Goal: Task Accomplishment & Management: Manage account settings

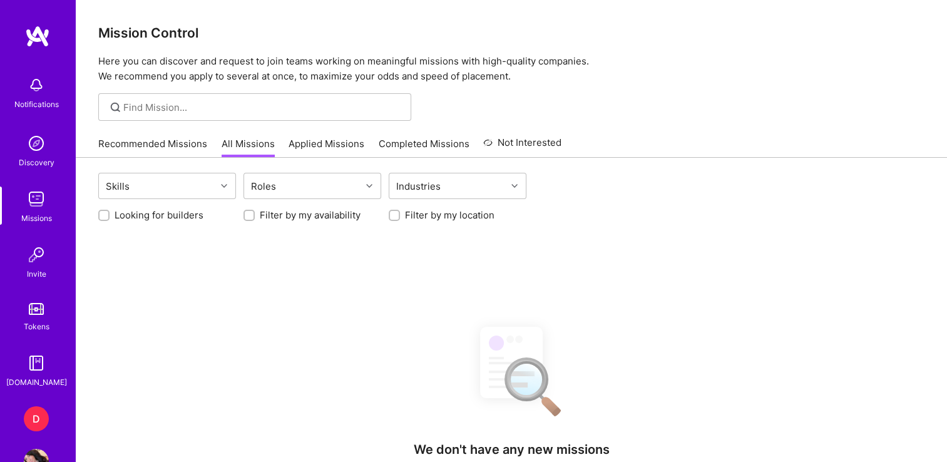
click at [24, 415] on div "D" at bounding box center [36, 418] width 25 height 25
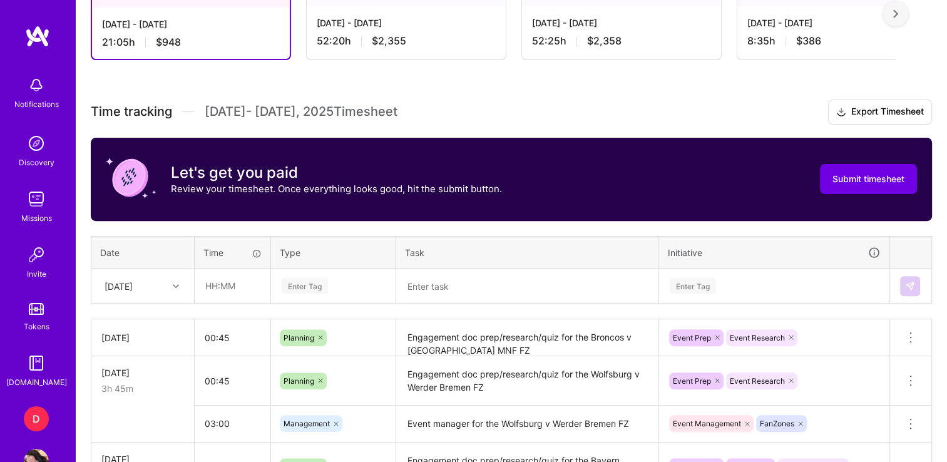
scroll to position [391, 0]
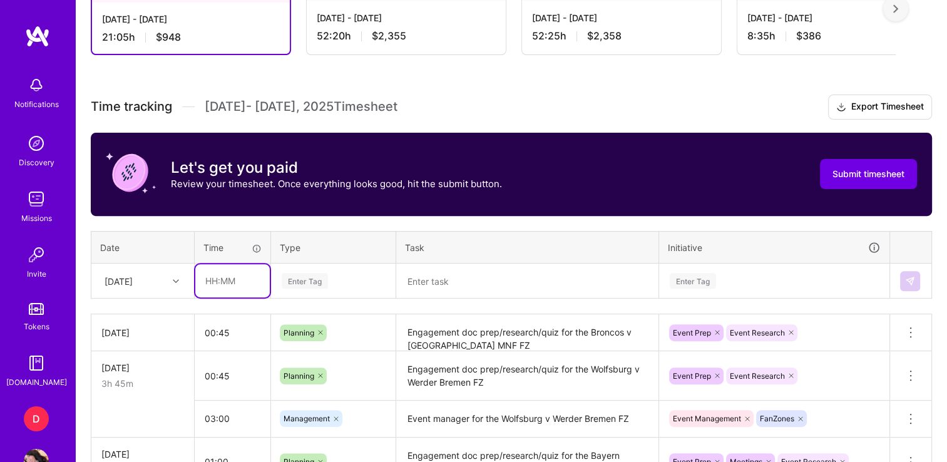
click at [209, 279] on input "text" at bounding box center [232, 280] width 74 height 33
type input "04:20"
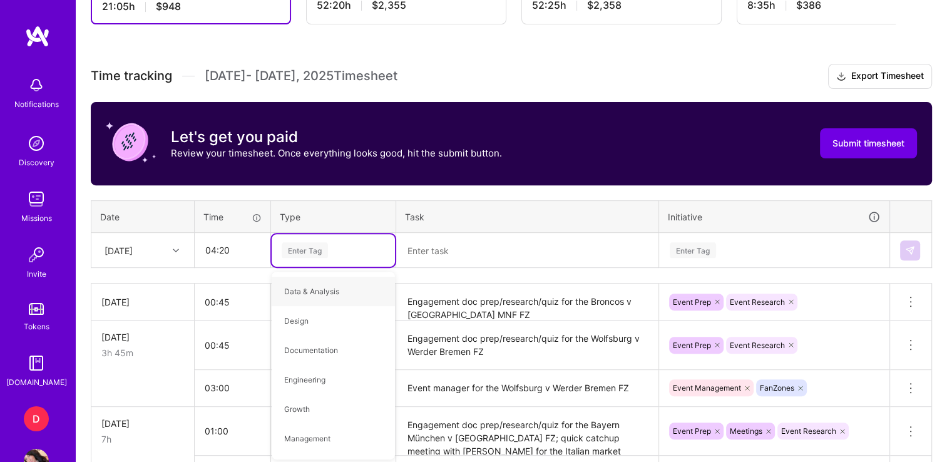
type input "p"
type input "man"
click at [308, 294] on span "Management" at bounding box center [307, 291] width 59 height 17
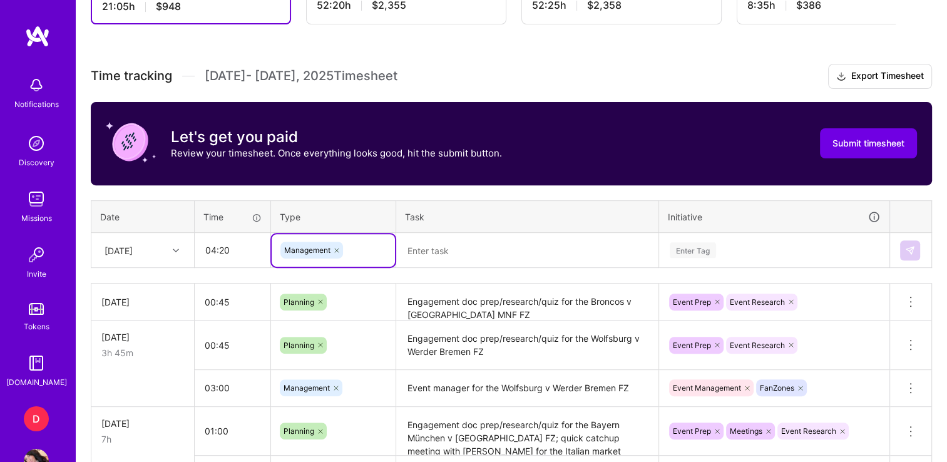
click at [466, 248] on textarea at bounding box center [527, 250] width 260 height 33
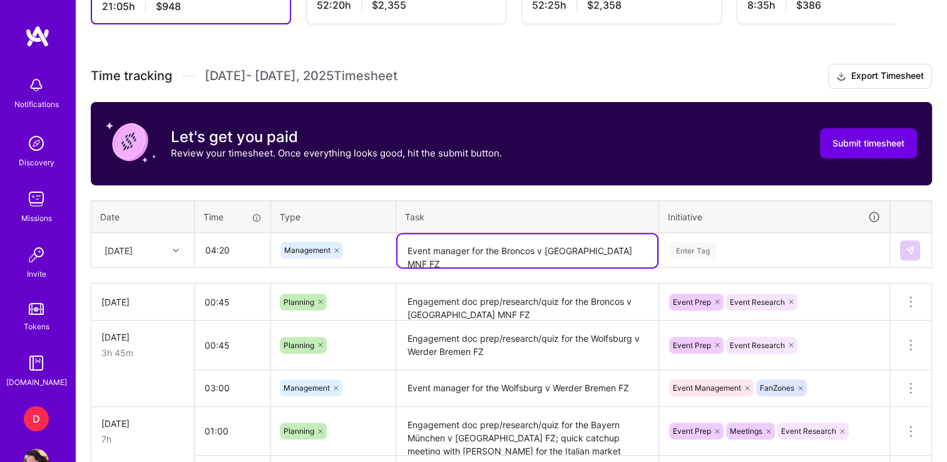
type textarea "Event manager for the Broncos v [GEOGRAPHIC_DATA] MNF FZ"
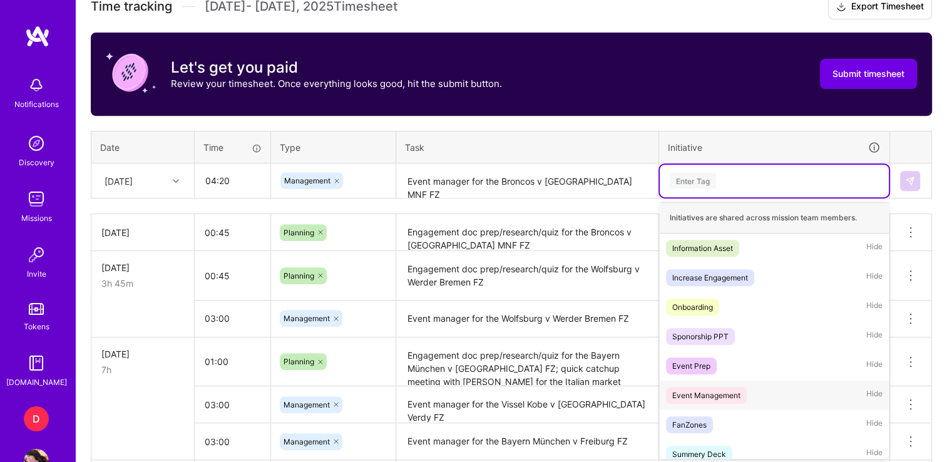
click at [713, 389] on div "Event Management" at bounding box center [706, 395] width 68 height 13
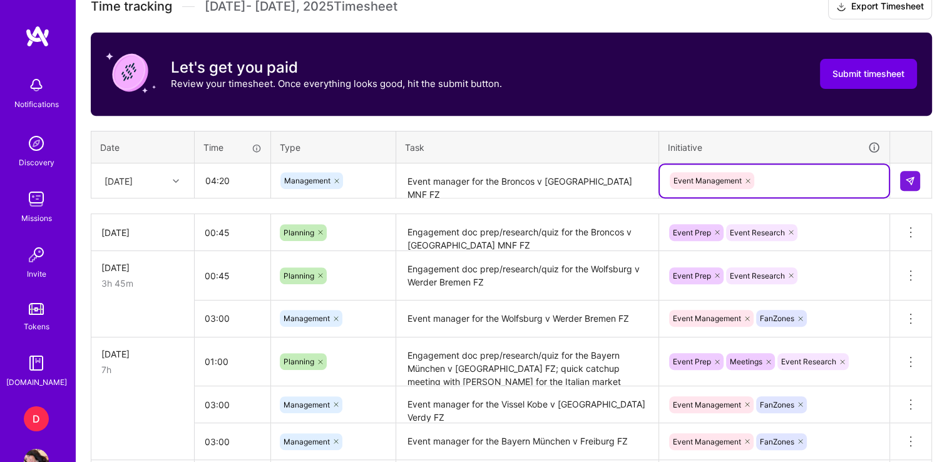
click at [772, 181] on div "Event Management" at bounding box center [774, 180] width 212 height 19
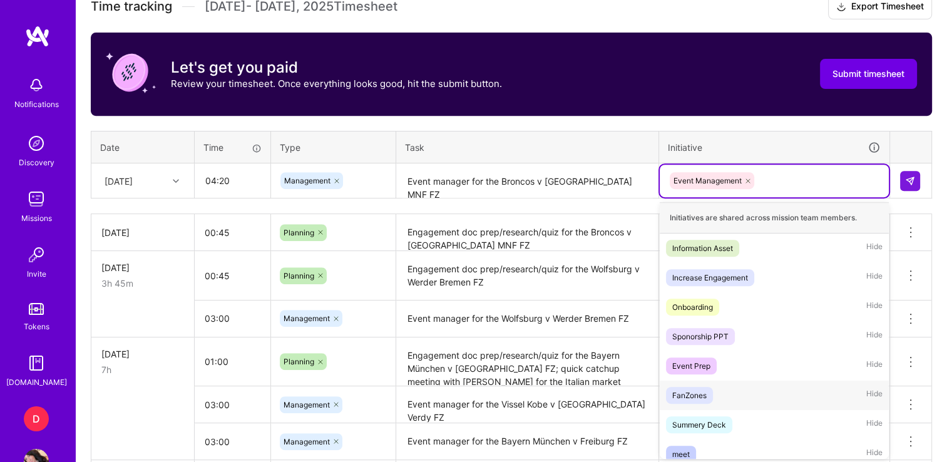
click at [694, 393] on div "FanZones" at bounding box center [689, 395] width 34 height 13
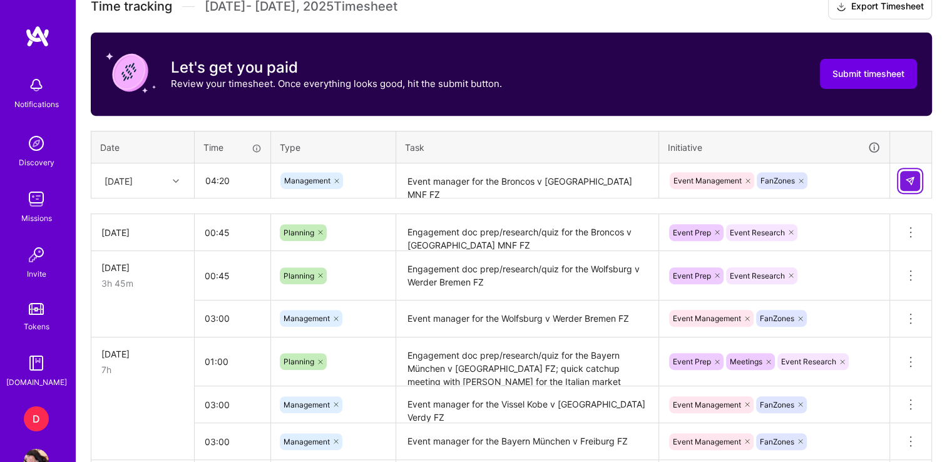
click at [909, 176] on img at bounding box center [910, 181] width 10 height 10
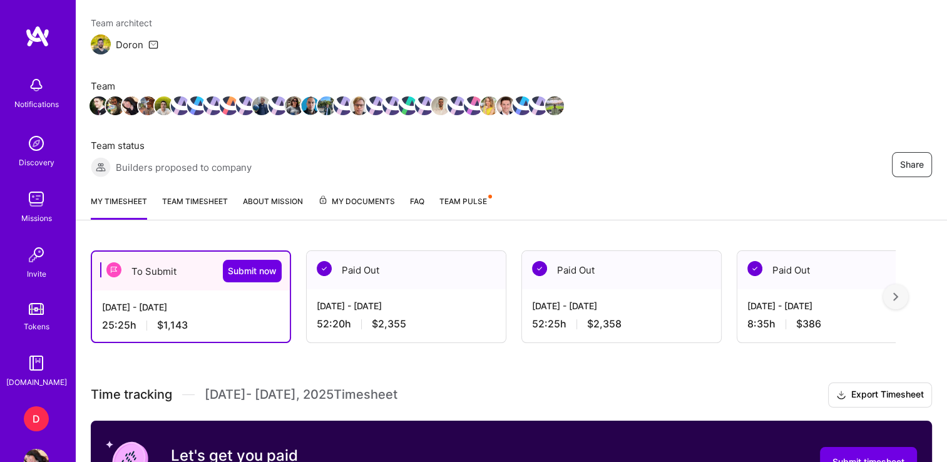
scroll to position [89, 0]
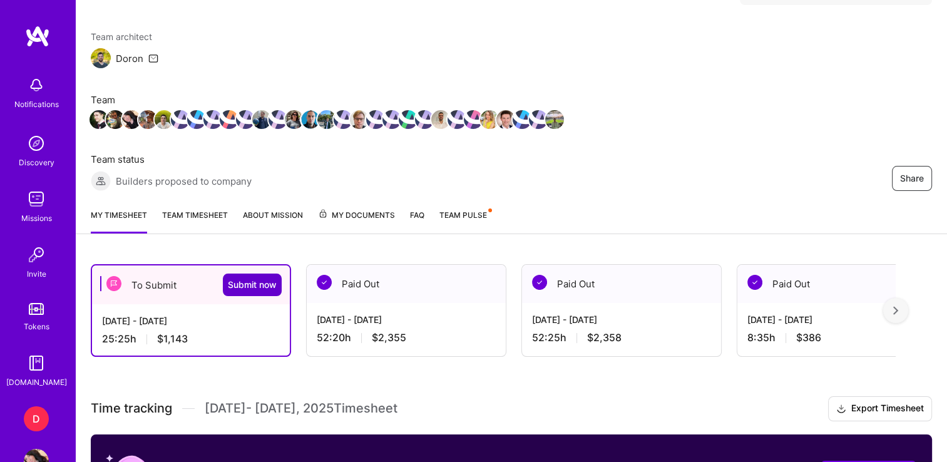
click at [260, 287] on span "Submit now" at bounding box center [252, 285] width 49 height 13
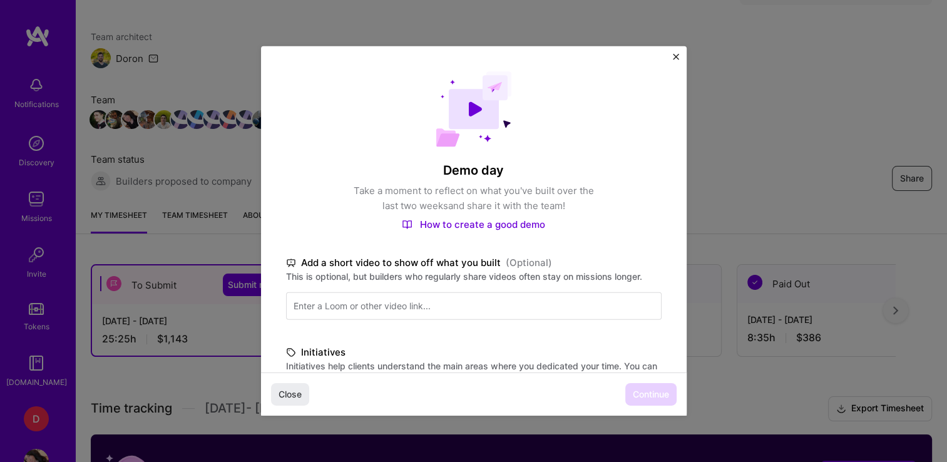
scroll to position [296, 0]
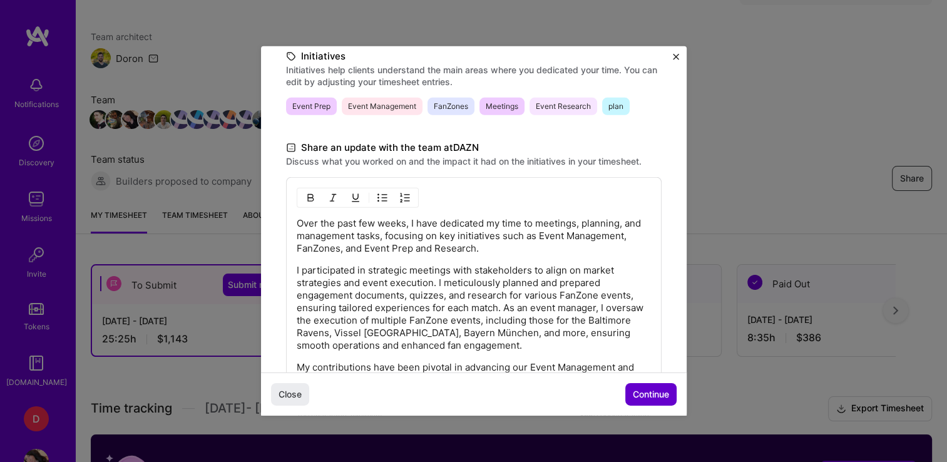
click at [664, 396] on span "Continue" at bounding box center [651, 394] width 36 height 13
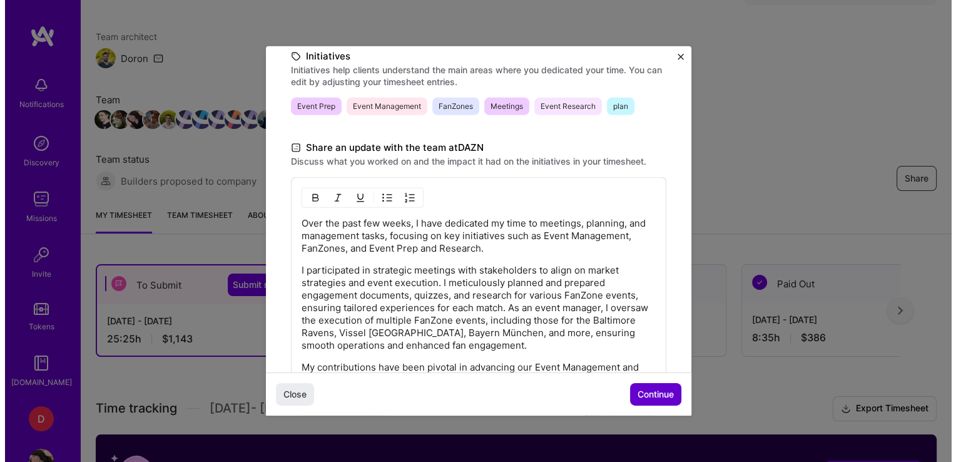
scroll to position [171, 0]
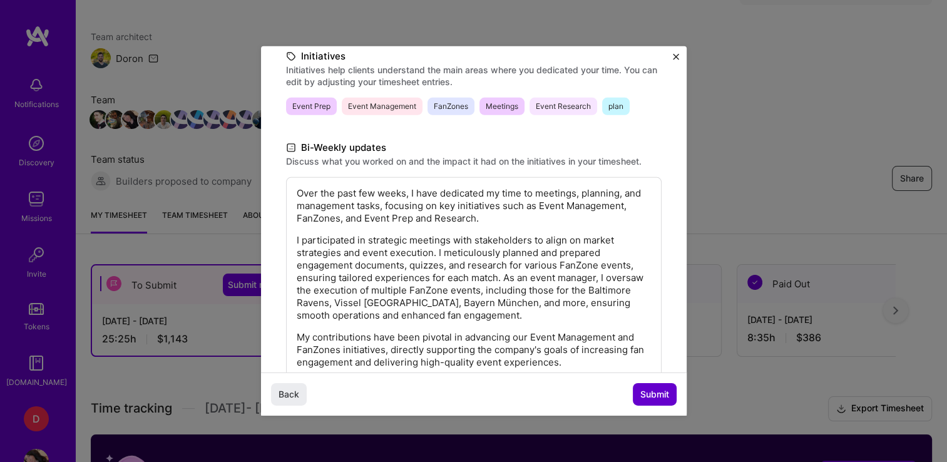
click at [664, 396] on span "Submit" at bounding box center [654, 394] width 29 height 13
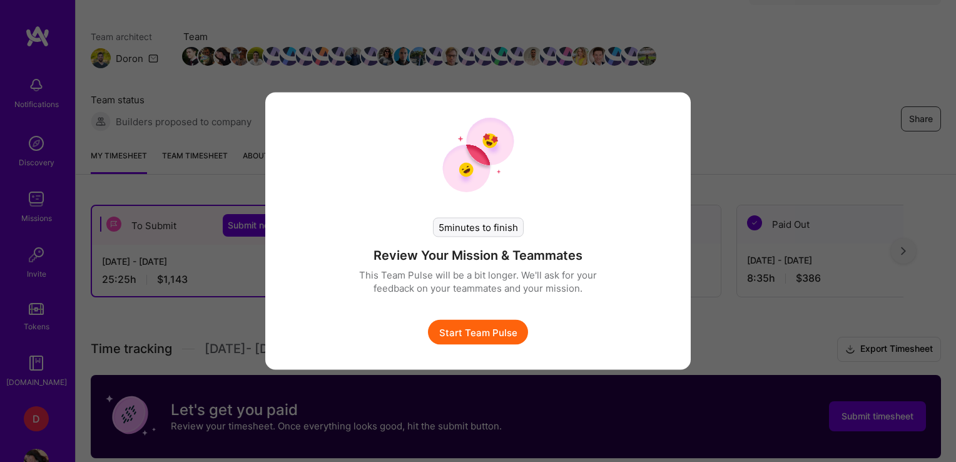
click at [492, 332] on button "Start Team Pulse" at bounding box center [478, 332] width 100 height 25
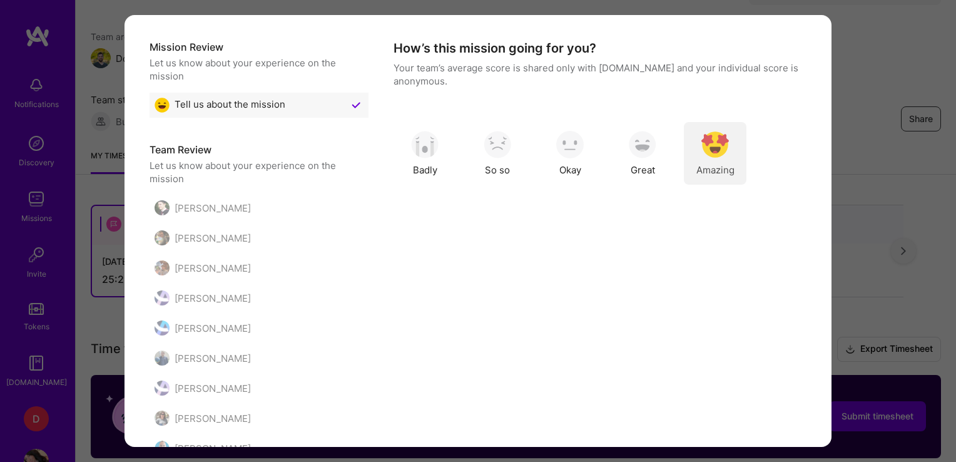
click at [698, 164] on span "Amazing" at bounding box center [716, 169] width 38 height 13
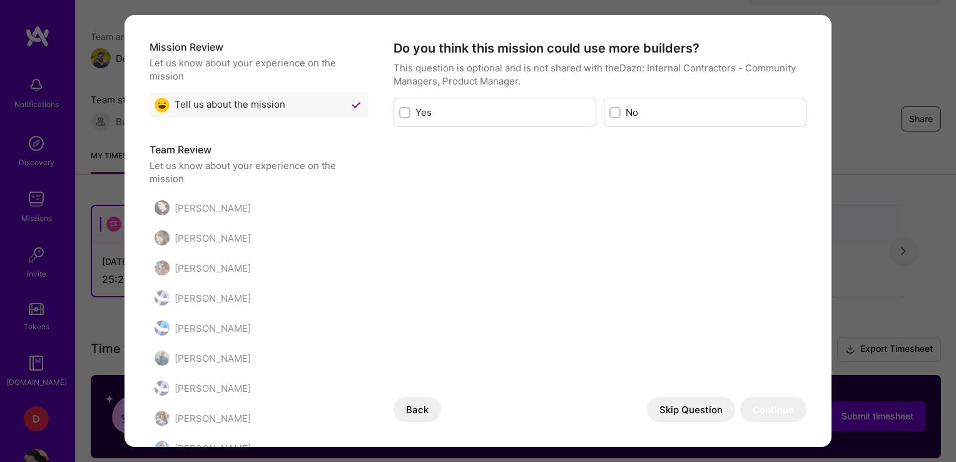
click at [626, 109] on label "No" at bounding box center [713, 112] width 175 height 13
click at [621, 109] on input "modal" at bounding box center [616, 113] width 9 height 9
checkbox input "true"
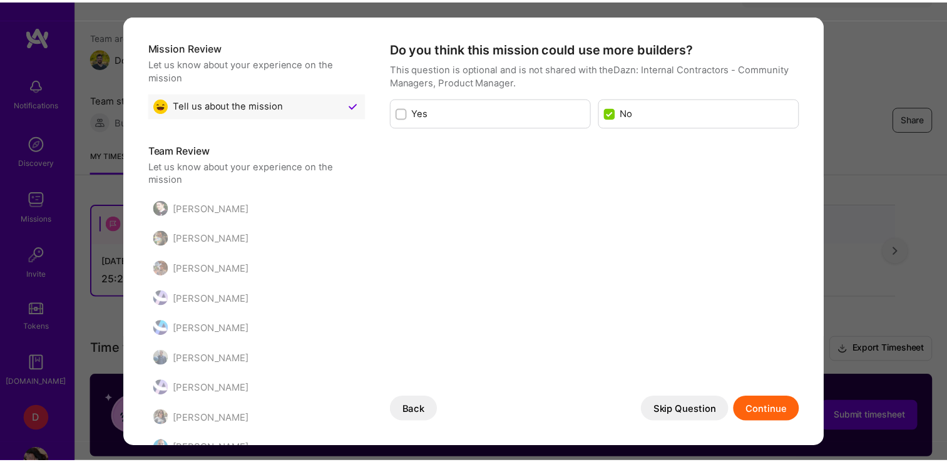
scroll to position [0, 0]
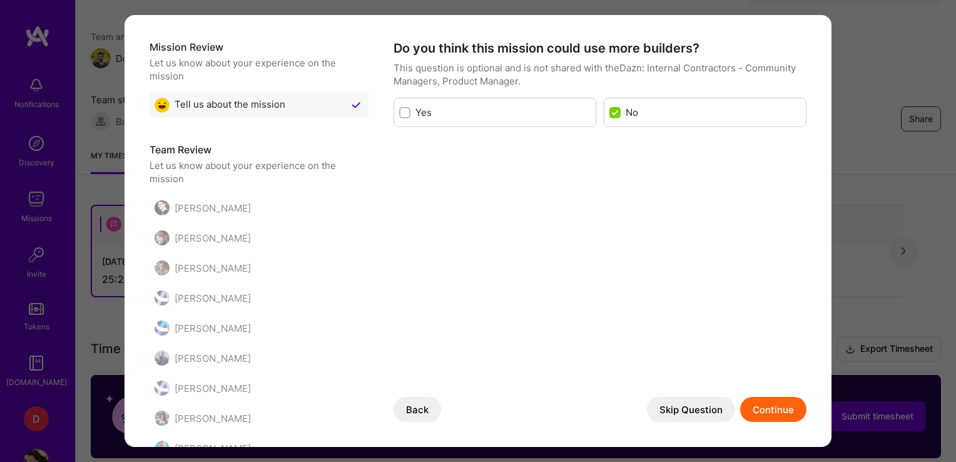
click at [754, 409] on button "Continue" at bounding box center [773, 409] width 66 height 25
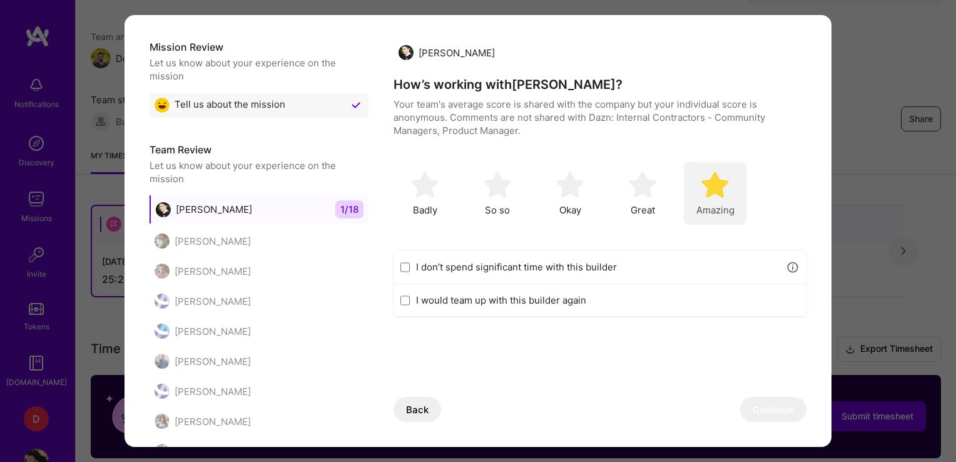
click at [708, 206] on span "Amazing" at bounding box center [716, 209] width 38 height 13
click at [759, 421] on button "Continue" at bounding box center [773, 409] width 66 height 25
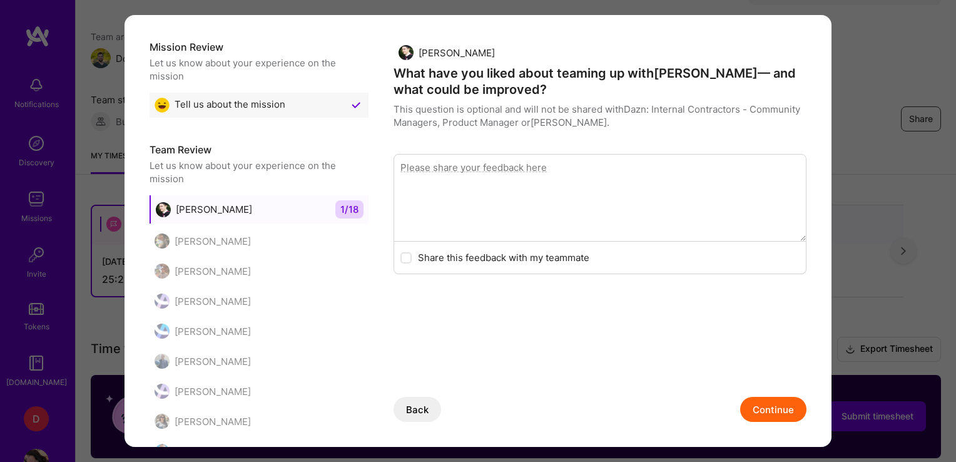
click at [776, 419] on button "Continue" at bounding box center [773, 409] width 66 height 25
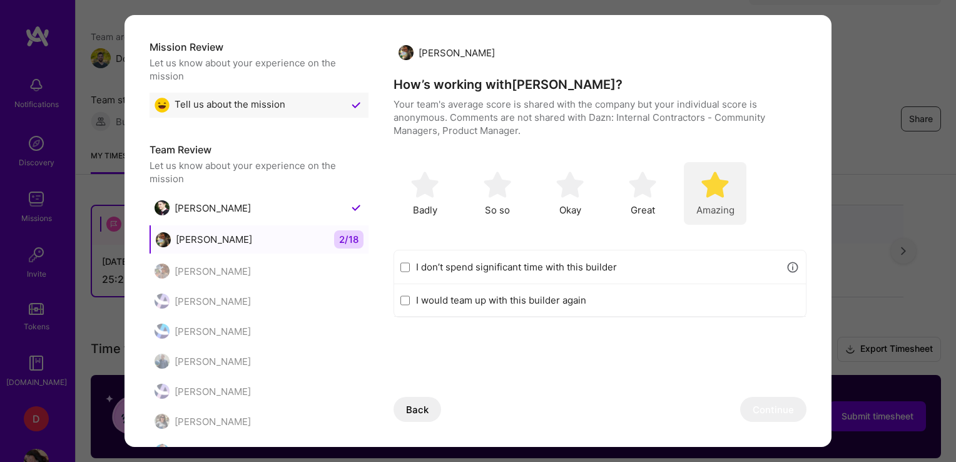
click at [711, 208] on span "Amazing" at bounding box center [716, 209] width 38 height 13
click at [751, 406] on button "Continue" at bounding box center [773, 409] width 66 height 25
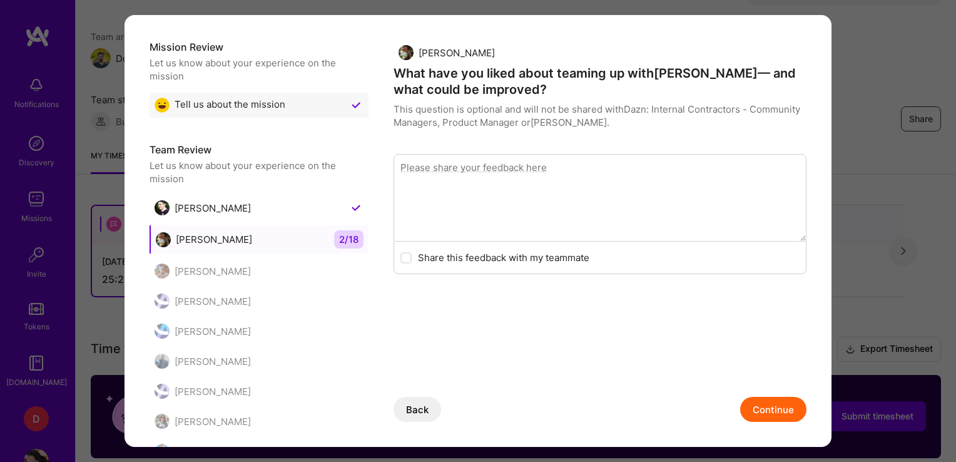
click at [751, 406] on button "Continue" at bounding box center [773, 409] width 66 height 25
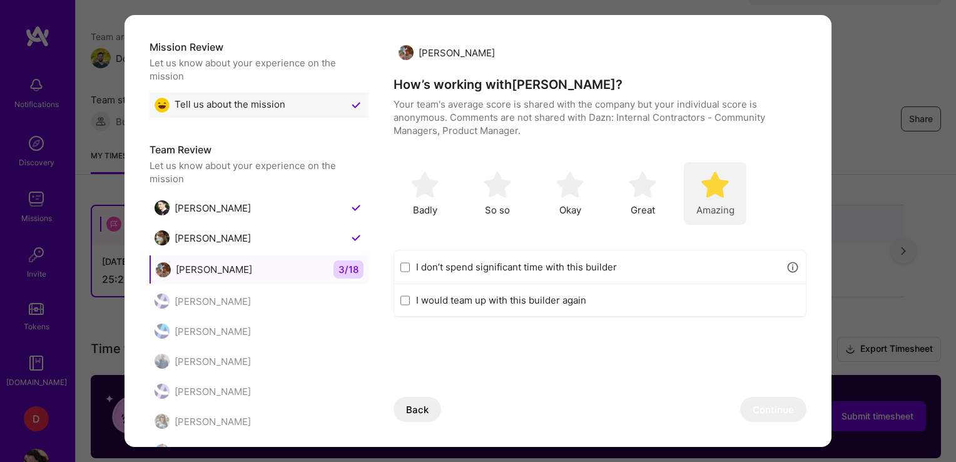
click at [718, 207] on span "Amazing" at bounding box center [716, 209] width 38 height 13
click at [745, 400] on button "Continue" at bounding box center [773, 409] width 66 height 25
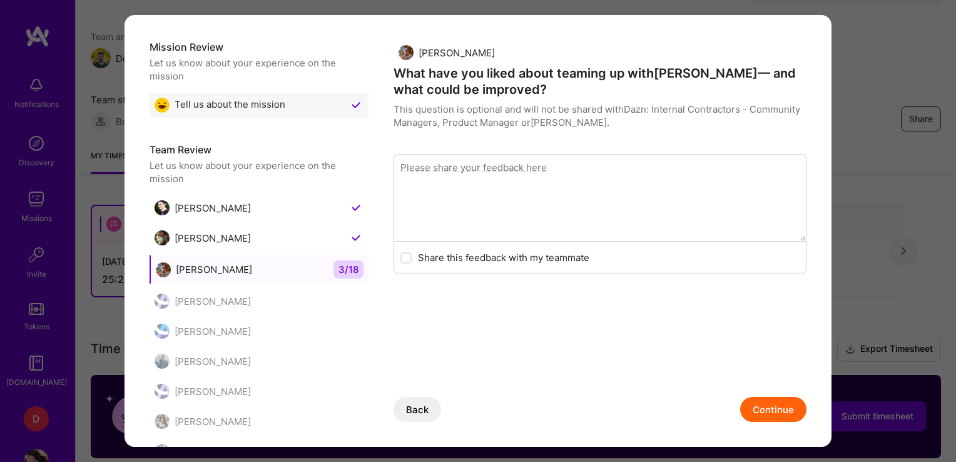
click at [745, 400] on button "Continue" at bounding box center [773, 409] width 66 height 25
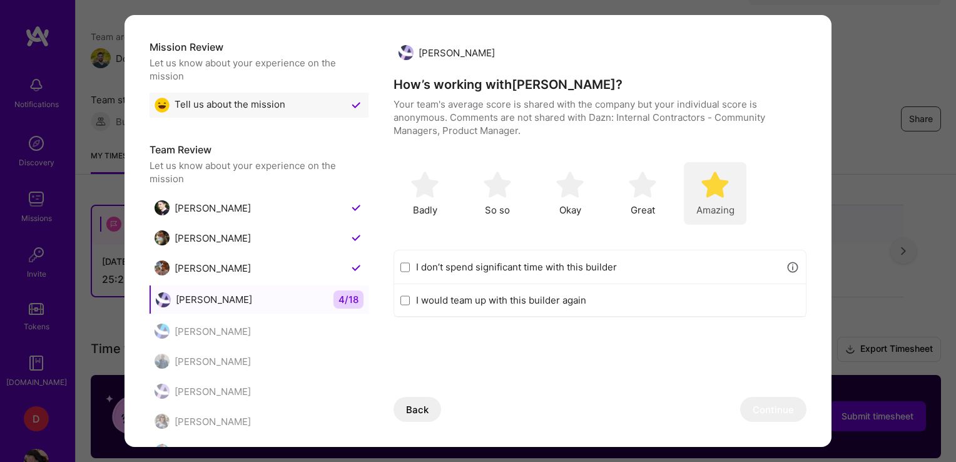
click at [713, 198] on div "Amazing" at bounding box center [715, 193] width 63 height 63
click at [747, 403] on button "Continue" at bounding box center [773, 409] width 66 height 25
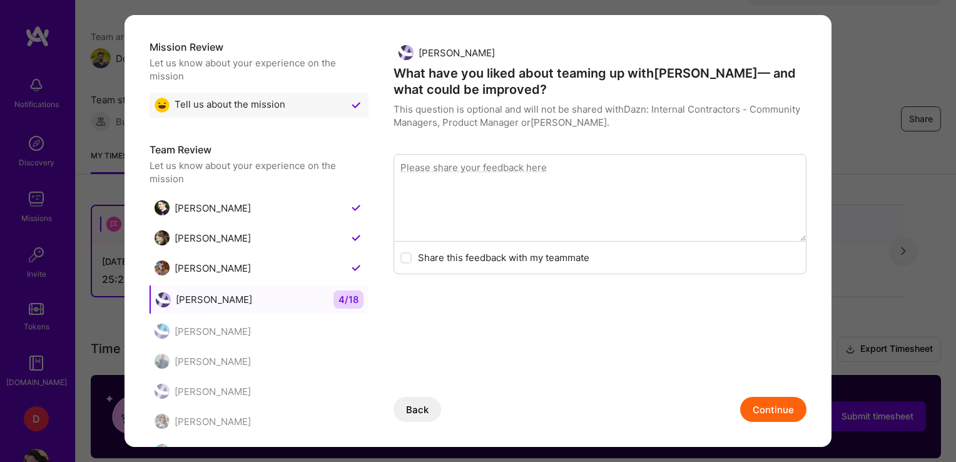
click at [747, 403] on button "Continue" at bounding box center [773, 409] width 66 height 25
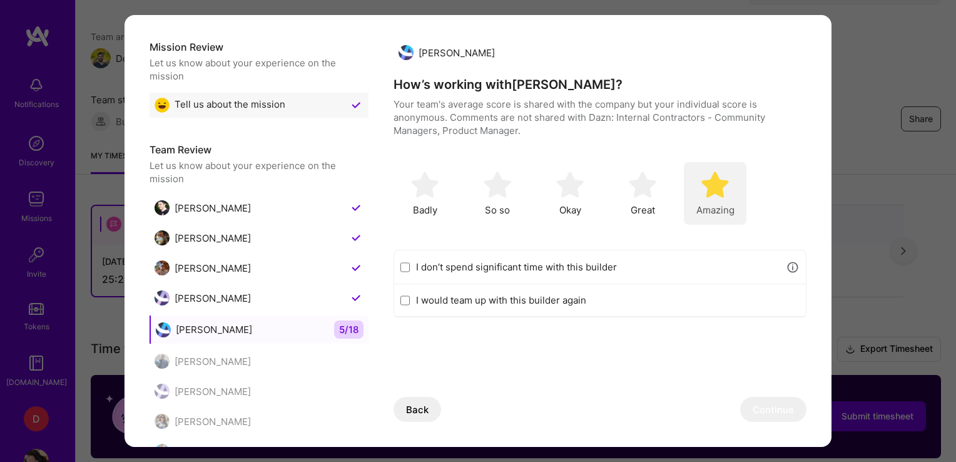
click at [718, 202] on div "Amazing" at bounding box center [715, 193] width 63 height 63
click at [754, 400] on button "Continue" at bounding box center [773, 409] width 66 height 25
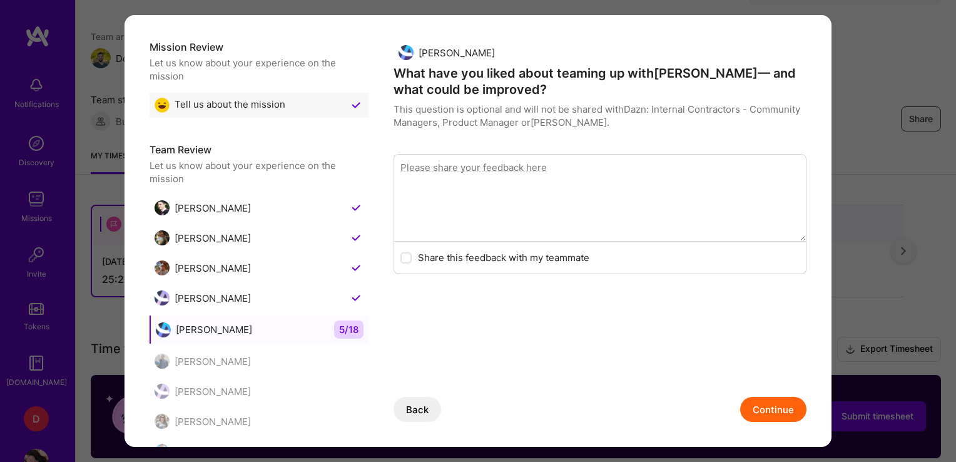
click at [754, 400] on button "Continue" at bounding box center [773, 409] width 66 height 25
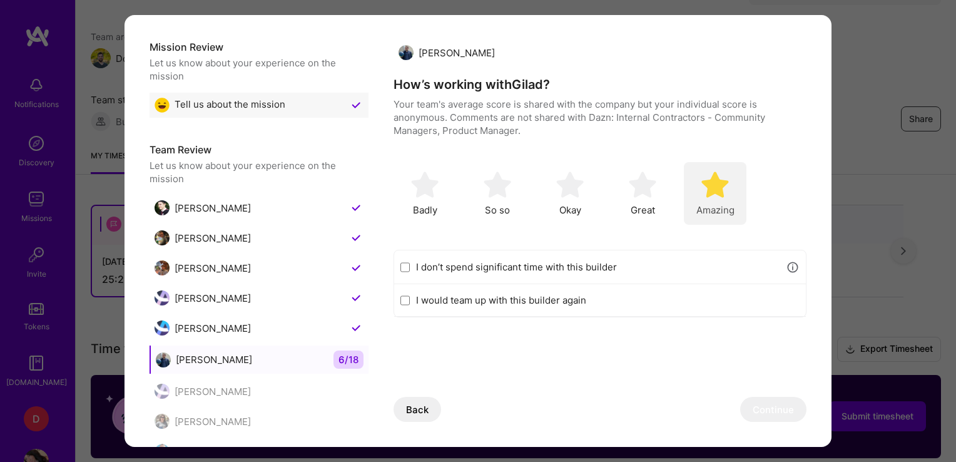
click at [720, 199] on div "Amazing" at bounding box center [715, 193] width 63 height 63
click at [752, 409] on button "Continue" at bounding box center [773, 409] width 66 height 25
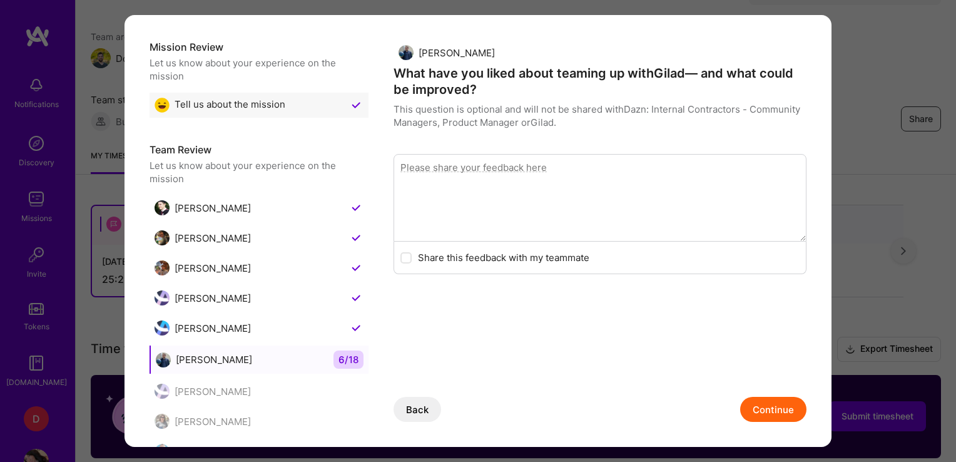
click at [752, 409] on button "Continue" at bounding box center [773, 409] width 66 height 25
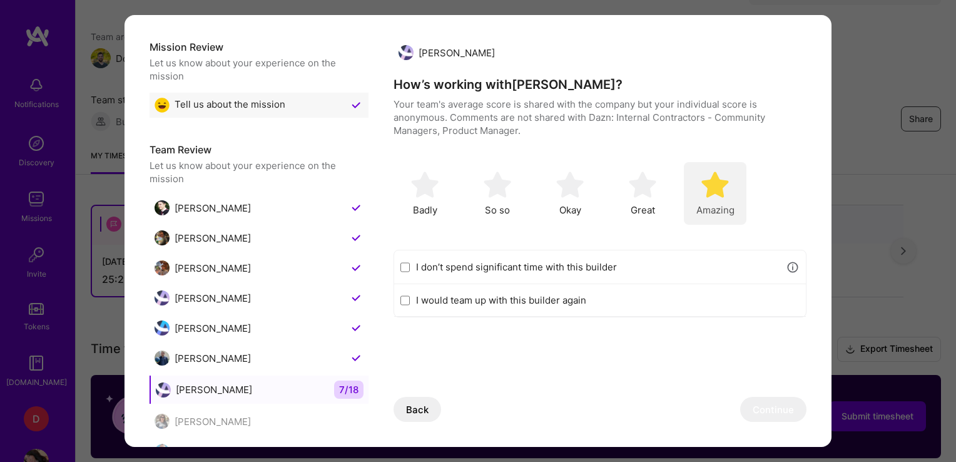
click at [708, 192] on img "modal" at bounding box center [716, 185] width 28 height 28
click at [760, 406] on button "Continue" at bounding box center [773, 409] width 66 height 25
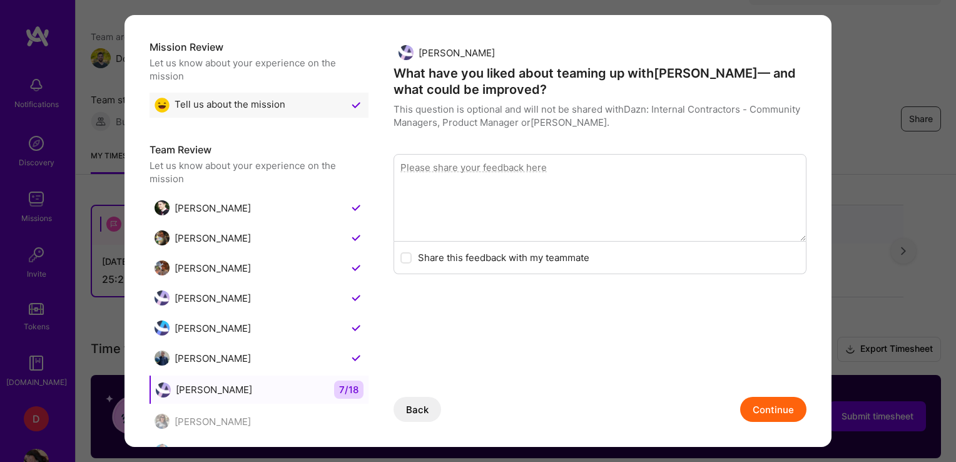
click at [760, 406] on button "Continue" at bounding box center [773, 409] width 66 height 25
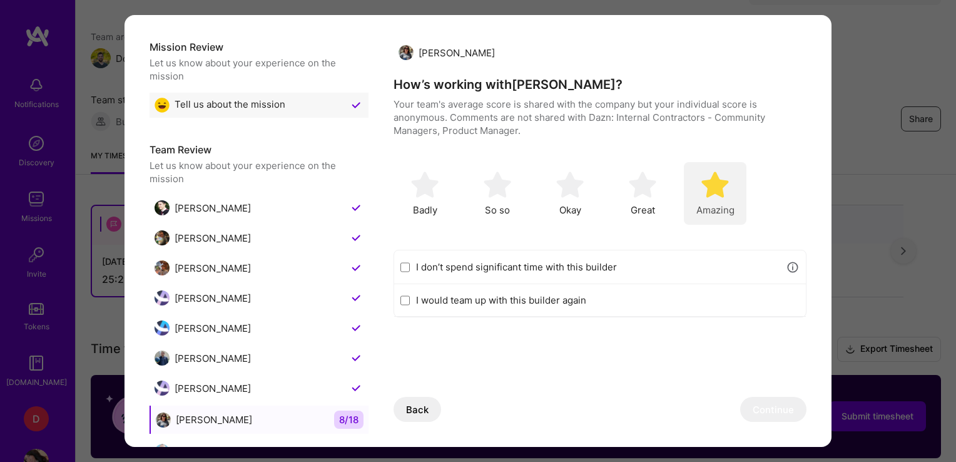
click at [740, 218] on div "Amazing" at bounding box center [715, 193] width 63 height 63
click at [747, 406] on button "Continue" at bounding box center [773, 409] width 66 height 25
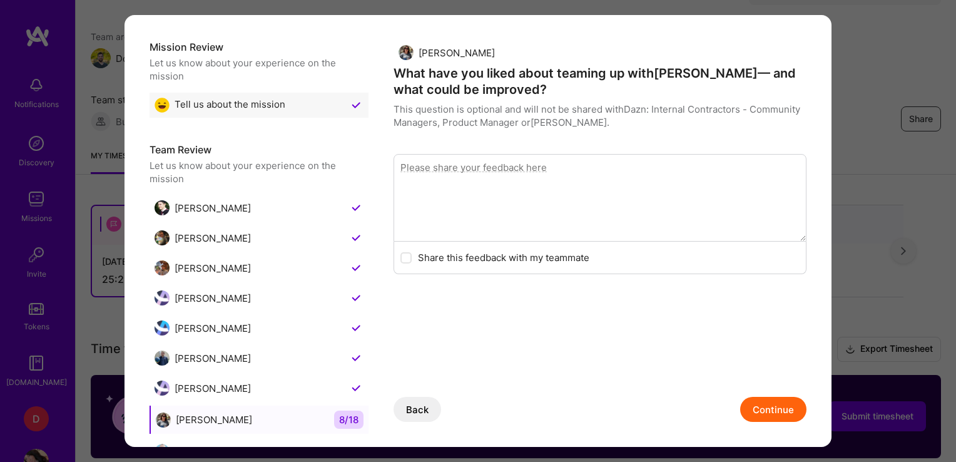
click at [747, 406] on button "Continue" at bounding box center [773, 409] width 66 height 25
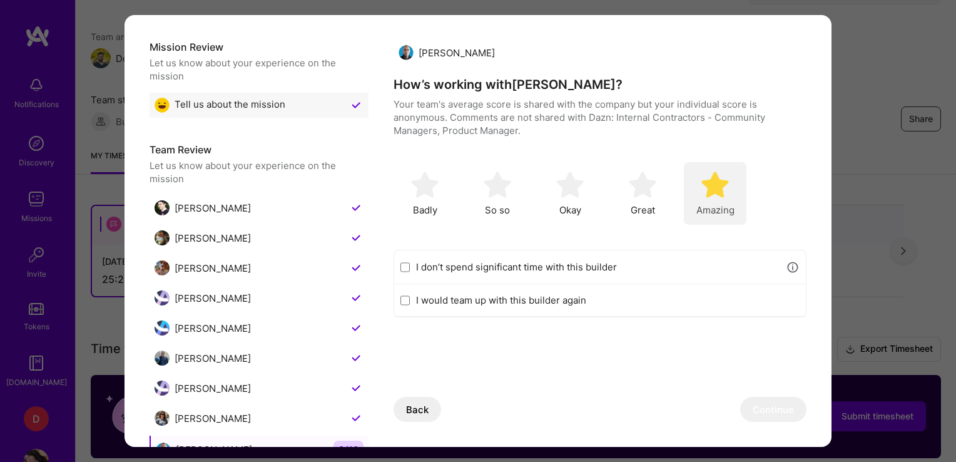
click at [703, 205] on span "Amazing" at bounding box center [716, 209] width 38 height 13
click at [755, 403] on button "Continue" at bounding box center [773, 409] width 66 height 25
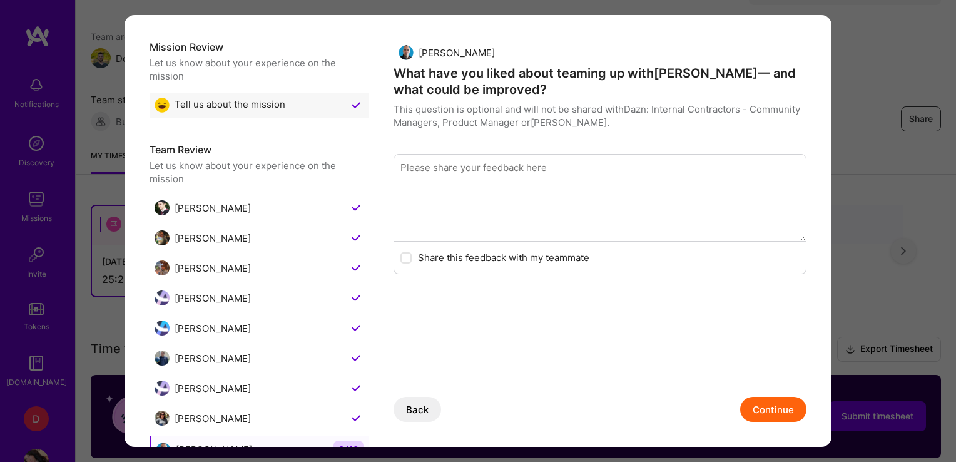
click at [755, 403] on button "Continue" at bounding box center [773, 409] width 66 height 25
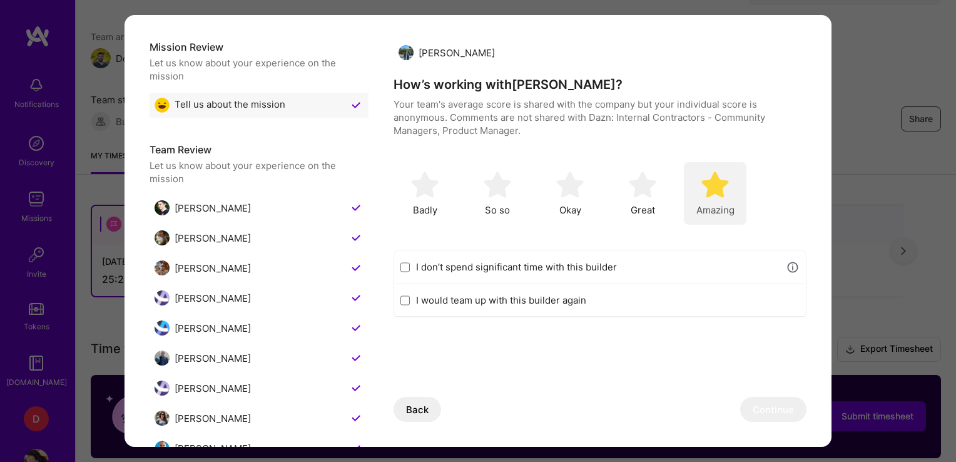
click at [703, 189] on img "modal" at bounding box center [716, 185] width 28 height 28
click at [757, 409] on button "Continue" at bounding box center [773, 409] width 66 height 25
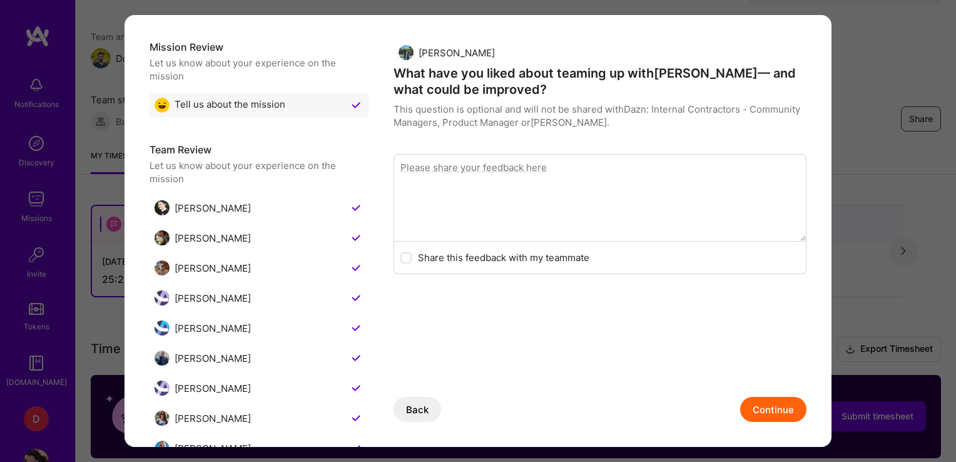
click at [757, 409] on button "Continue" at bounding box center [773, 409] width 66 height 25
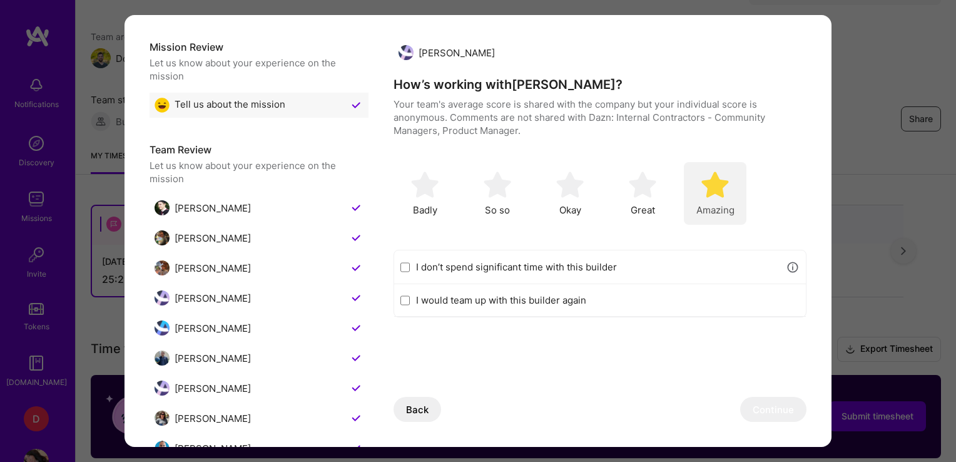
click at [722, 208] on span "Amazing" at bounding box center [716, 209] width 38 height 13
click at [764, 404] on button "Continue" at bounding box center [773, 409] width 66 height 25
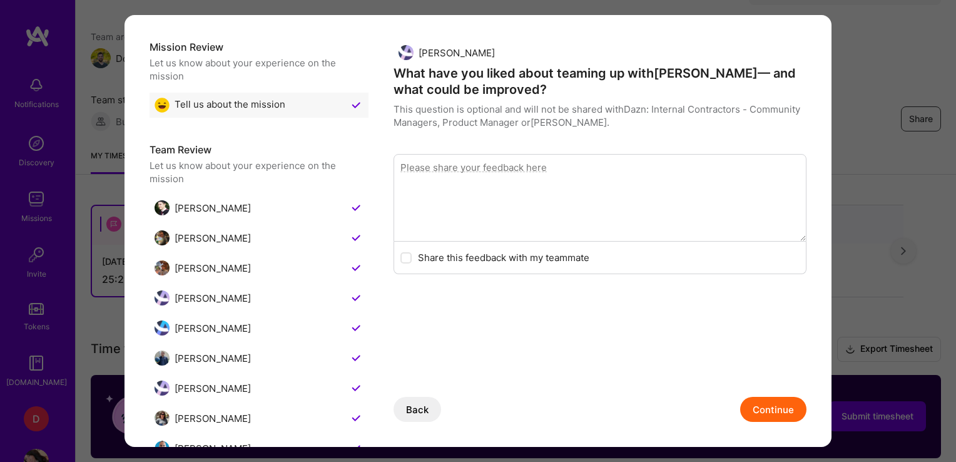
click at [764, 404] on button "Continue" at bounding box center [773, 409] width 66 height 25
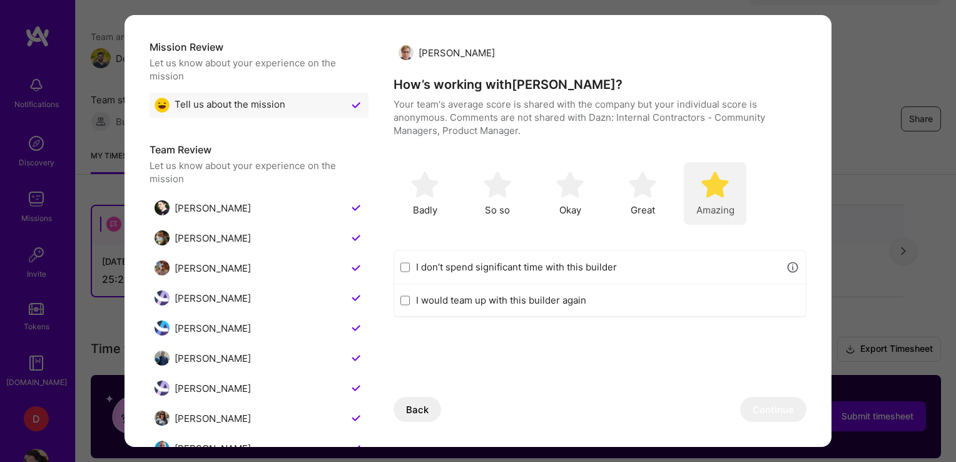
click at [723, 185] on img "modal" at bounding box center [716, 185] width 28 height 28
click at [754, 412] on button "Continue" at bounding box center [773, 409] width 66 height 25
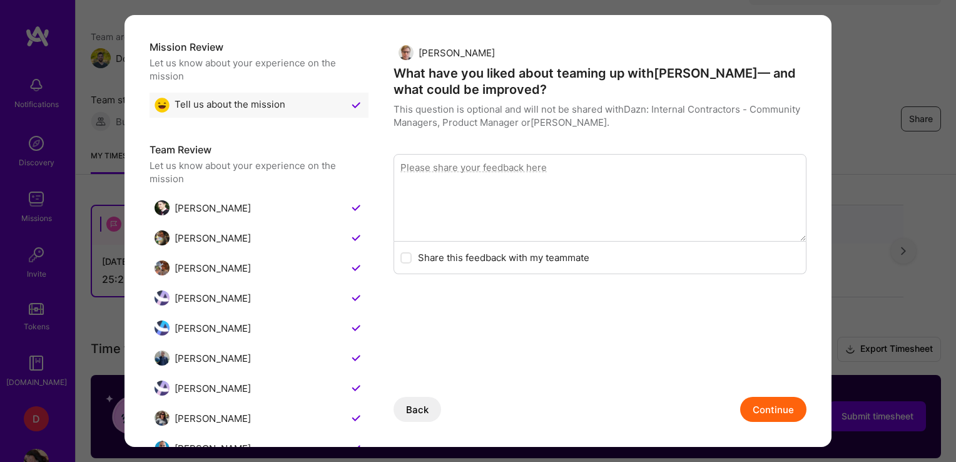
click at [754, 412] on button "Continue" at bounding box center [773, 409] width 66 height 25
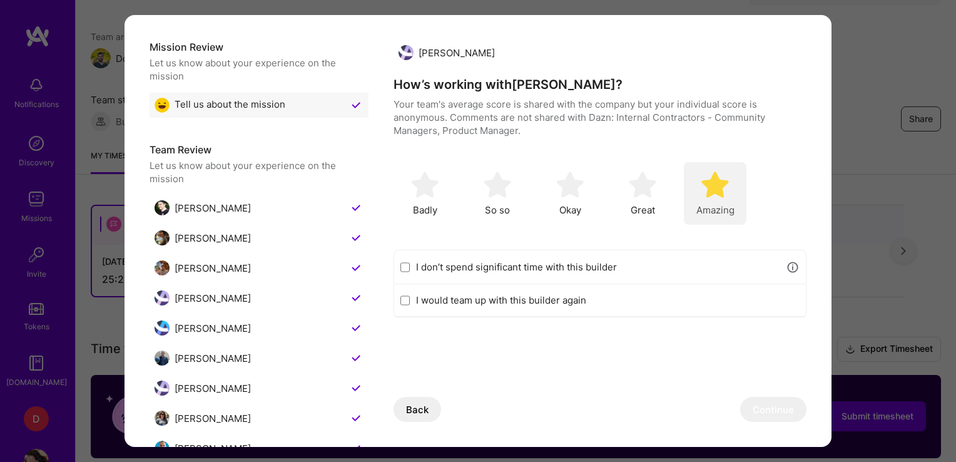
click at [718, 202] on div "Amazing" at bounding box center [715, 193] width 63 height 63
click at [750, 406] on button "Continue" at bounding box center [773, 409] width 66 height 25
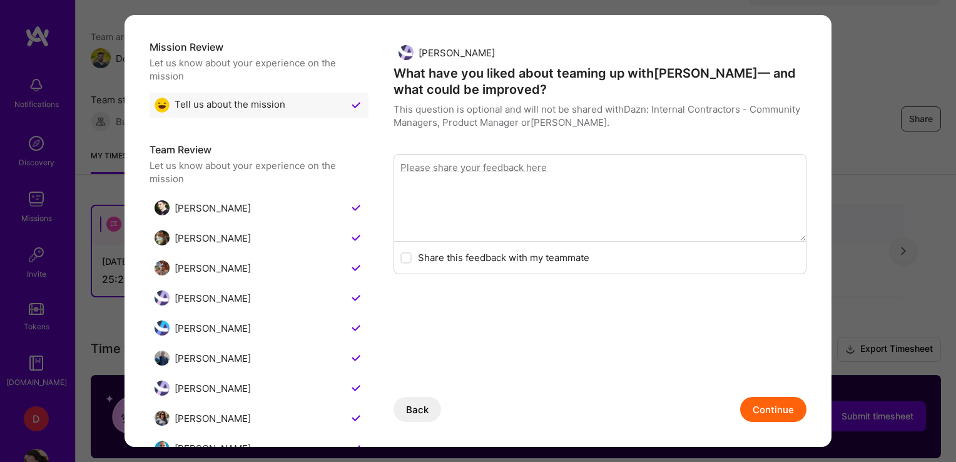
click at [750, 406] on button "Continue" at bounding box center [773, 409] width 66 height 25
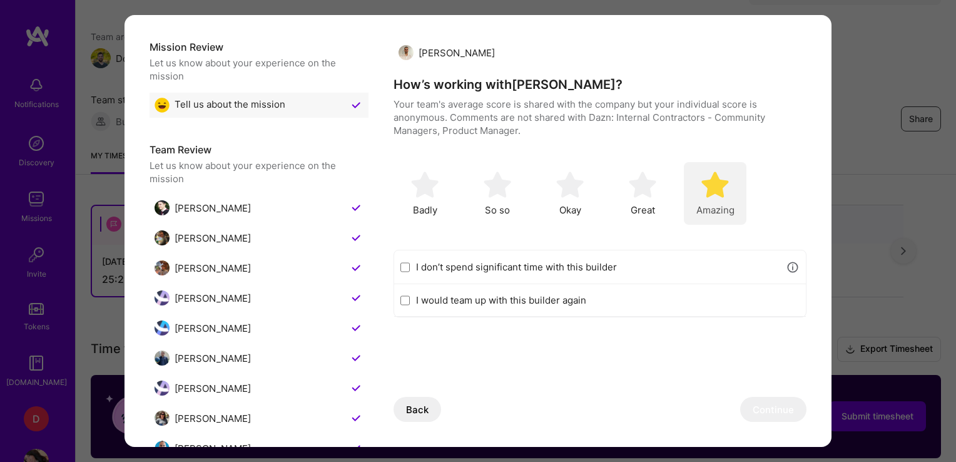
click at [703, 192] on img "modal" at bounding box center [716, 185] width 28 height 28
click at [754, 407] on button "Continue" at bounding box center [773, 409] width 66 height 25
click at [718, 199] on div "Amazing" at bounding box center [715, 193] width 63 height 63
click at [775, 410] on button "Continue" at bounding box center [773, 409] width 66 height 25
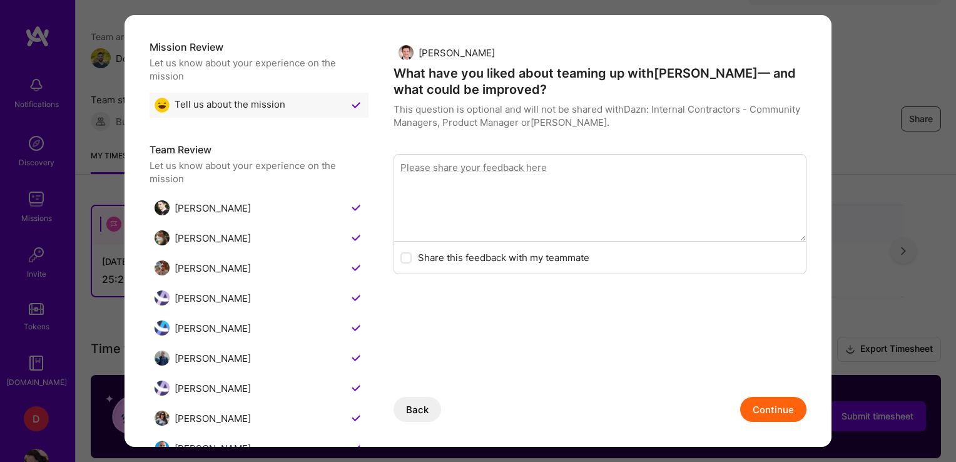
click at [775, 410] on button "Continue" at bounding box center [773, 409] width 66 height 25
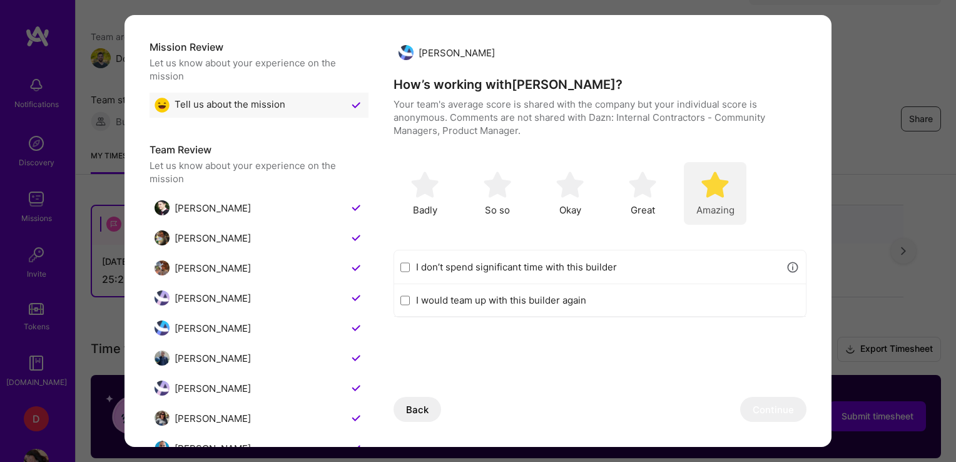
click at [735, 181] on div "Amazing" at bounding box center [715, 193] width 63 height 63
click at [745, 411] on button "Continue" at bounding box center [773, 409] width 66 height 25
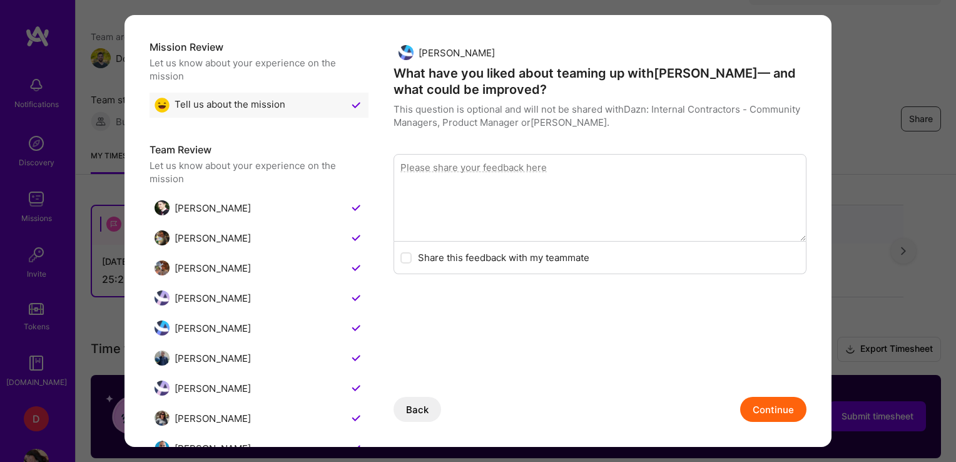
click at [745, 411] on button "Continue" at bounding box center [773, 409] width 66 height 25
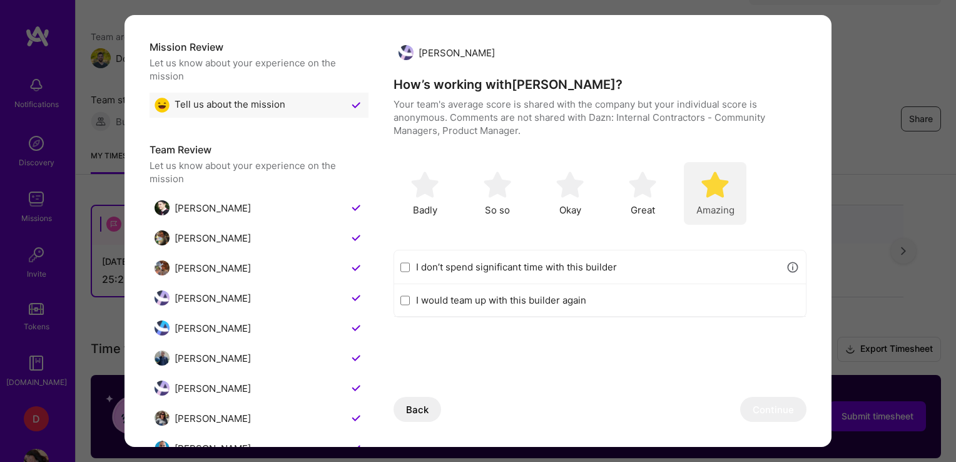
click at [703, 205] on span "Amazing" at bounding box center [716, 209] width 38 height 13
click at [759, 406] on button "Continue" at bounding box center [773, 409] width 66 height 25
click at [717, 200] on div "Amazing" at bounding box center [715, 193] width 63 height 63
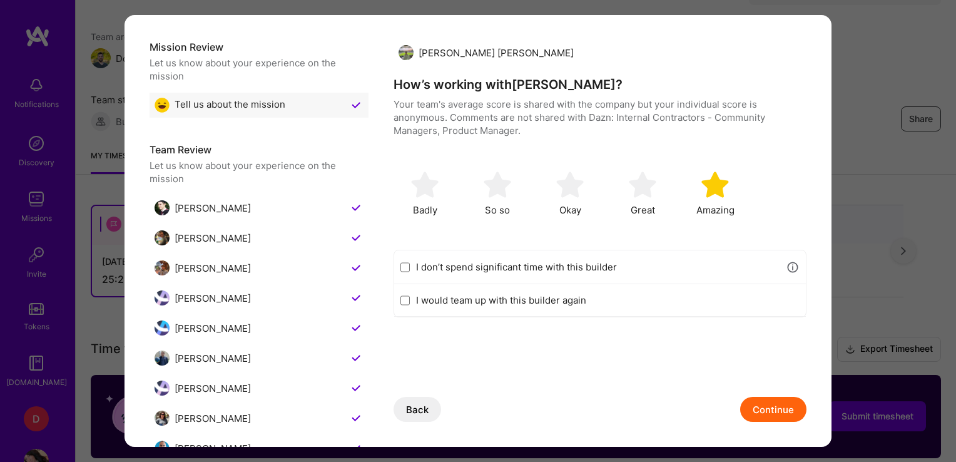
click at [757, 404] on button "Continue" at bounding box center [773, 409] width 66 height 25
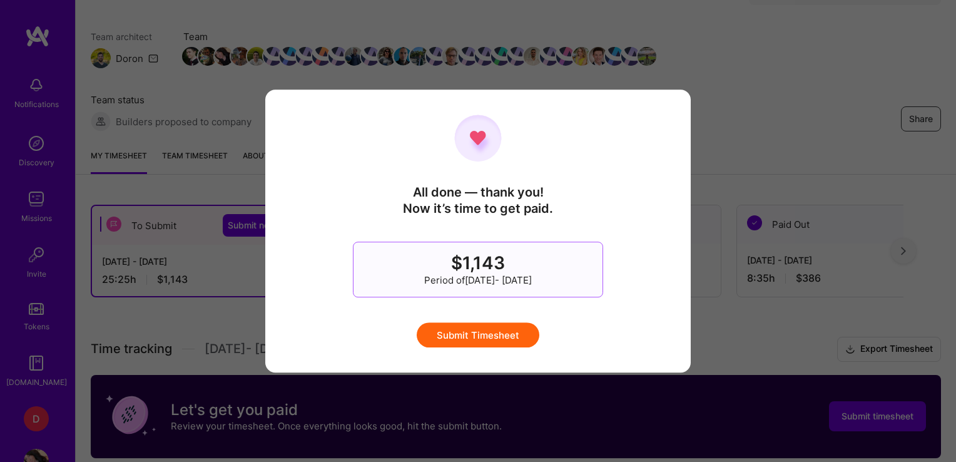
click at [489, 338] on button "Submit Timesheet" at bounding box center [478, 334] width 123 height 25
